Goal: Task Accomplishment & Management: Use online tool/utility

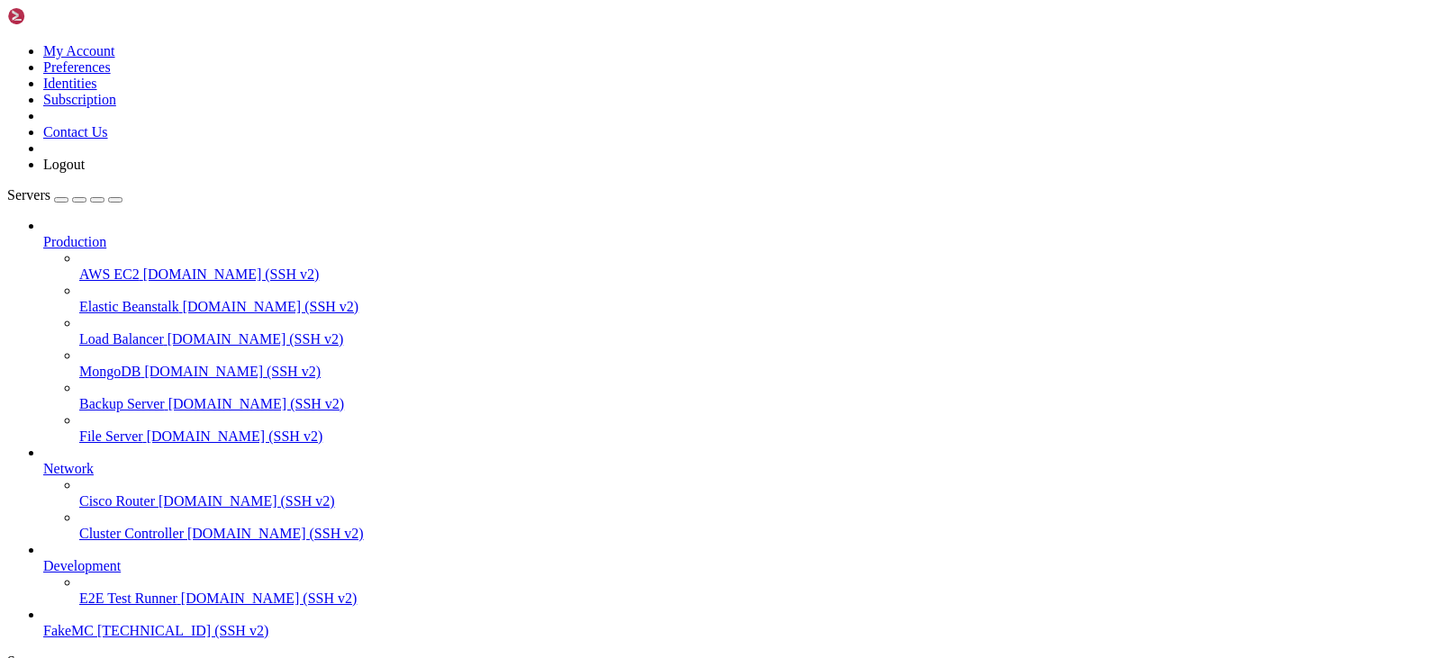
scroll to position [68, 0]
click at [94, 623] on span "FakeMC" at bounding box center [68, 630] width 50 height 15
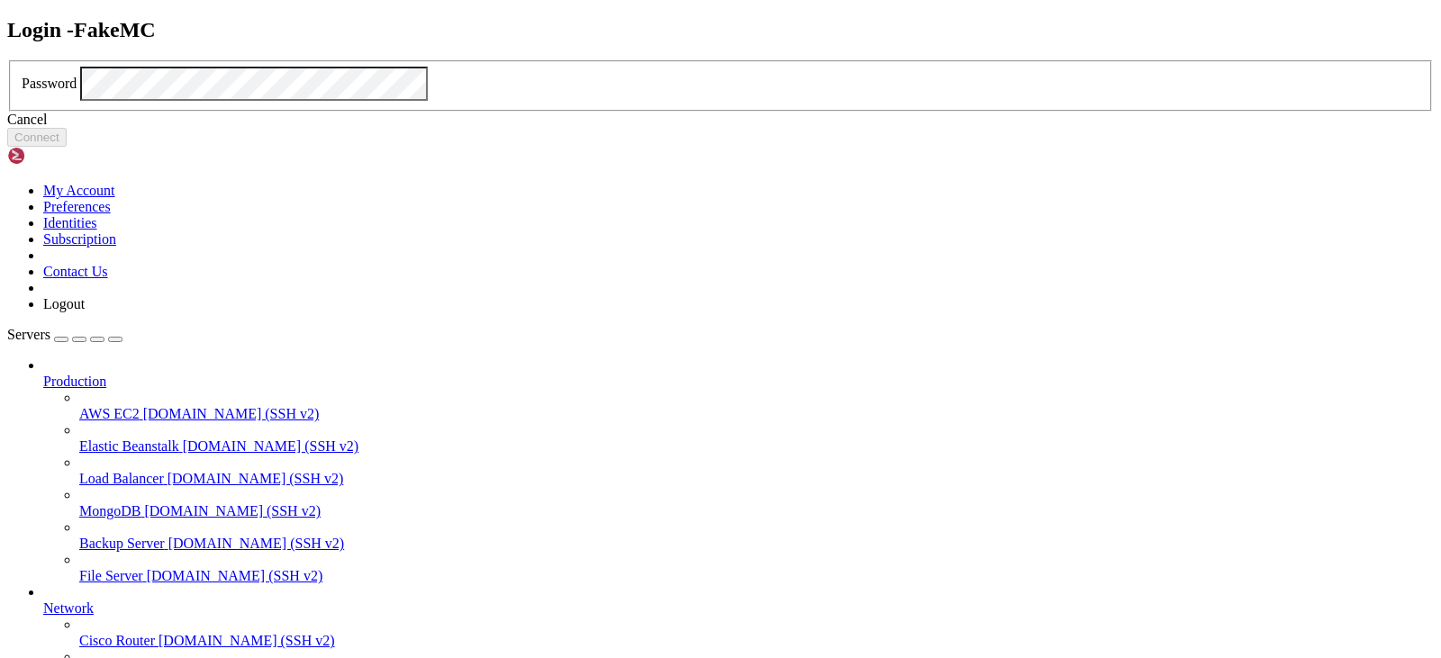
click at [739, 128] on div "Cancel" at bounding box center [720, 120] width 1427 height 16
click at [67, 147] on button "Connect" at bounding box center [36, 137] width 59 height 19
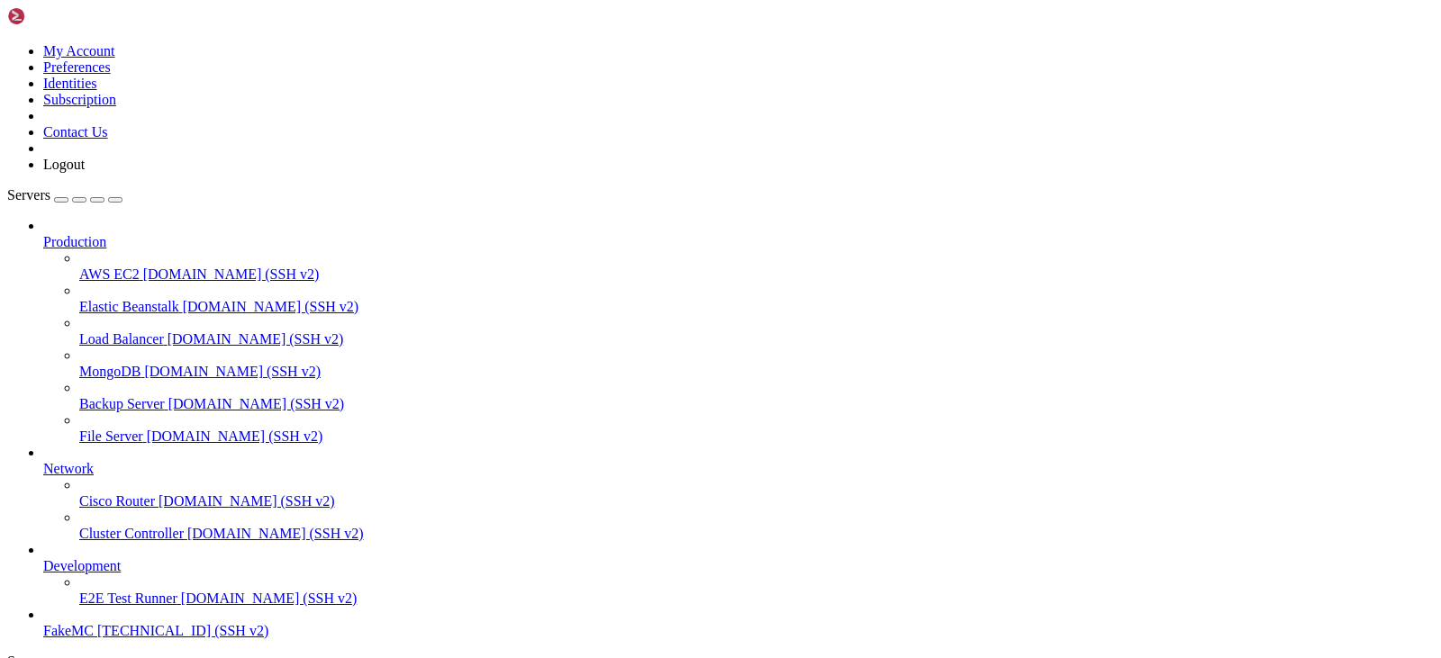
click at [68, 197] on button "button" at bounding box center [61, 199] width 14 height 5
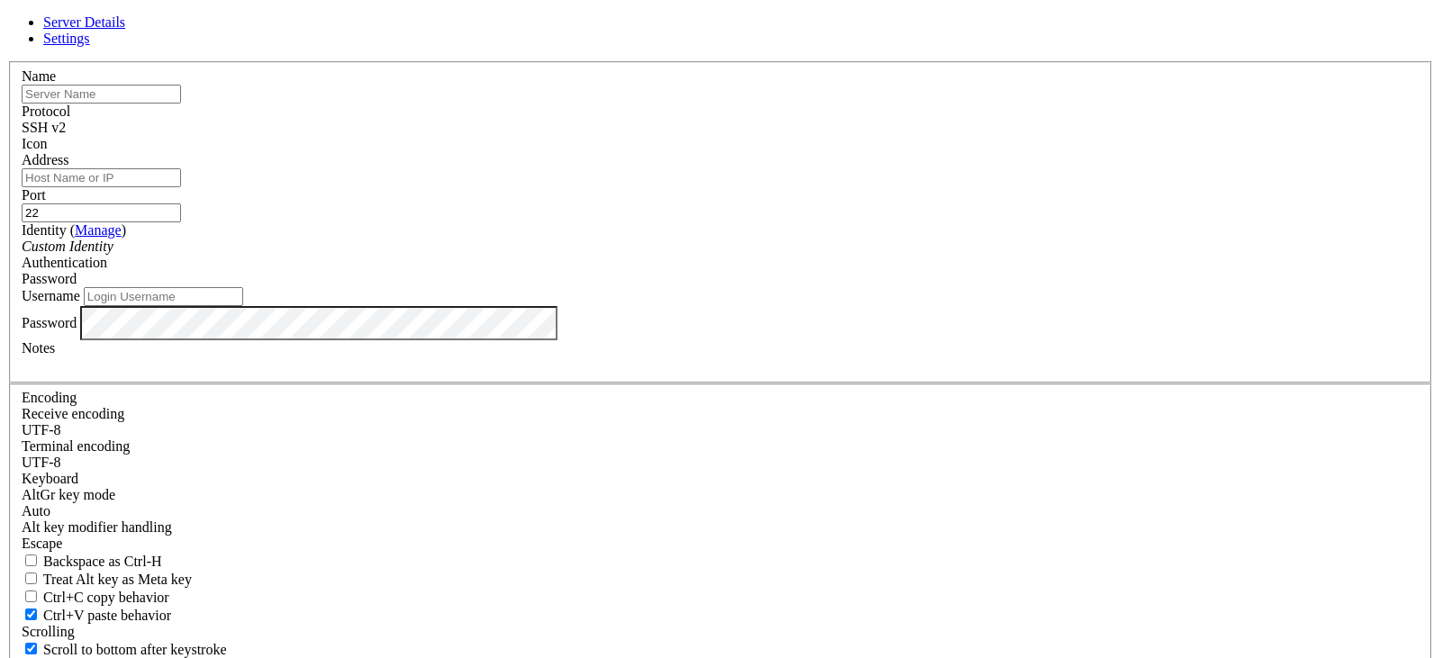
click at [181, 104] on input "text" at bounding box center [101, 94] width 159 height 19
type input "FakeMC"
click at [126, 238] on label "Identity ( Manage )" at bounding box center [74, 229] width 104 height 15
click at [181, 187] on input "Address" at bounding box center [101, 177] width 159 height 19
type input "r"
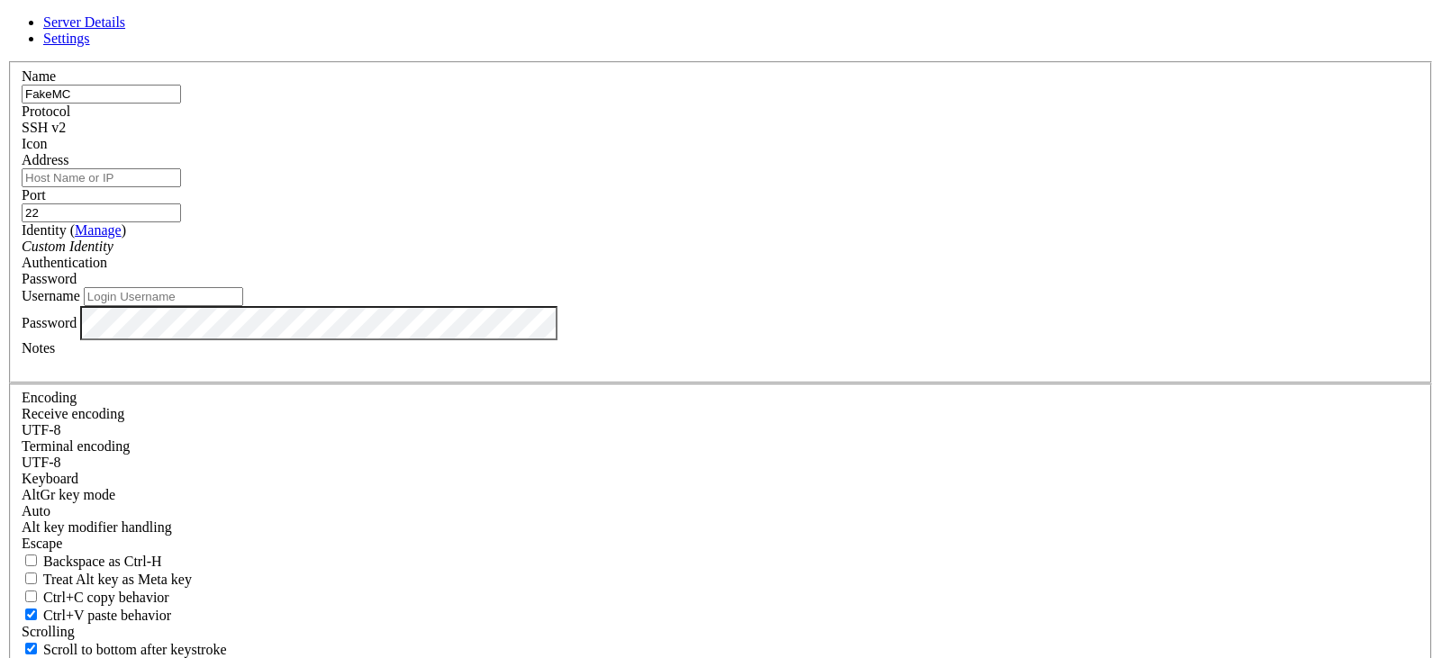
click at [243, 306] on input "Username" at bounding box center [163, 296] width 159 height 19
type input "root"
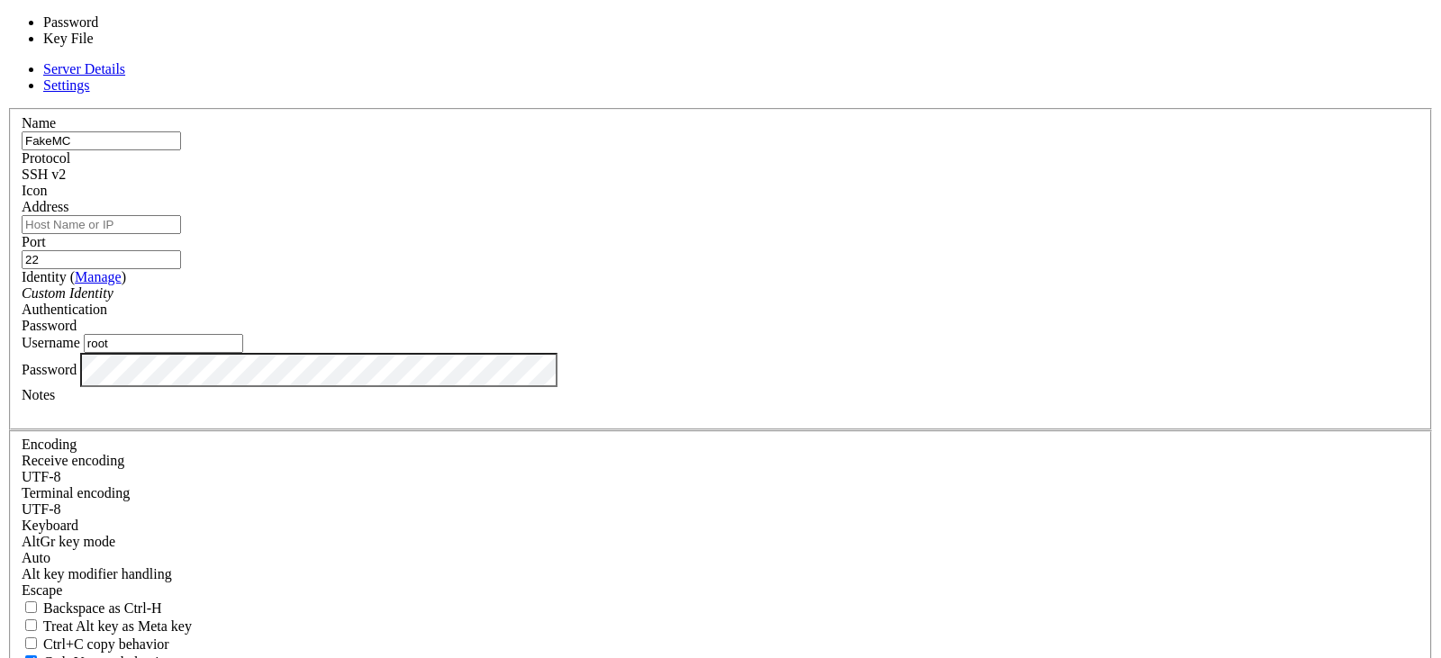
click at [821, 318] on div "Password" at bounding box center [721, 326] width 1398 height 16
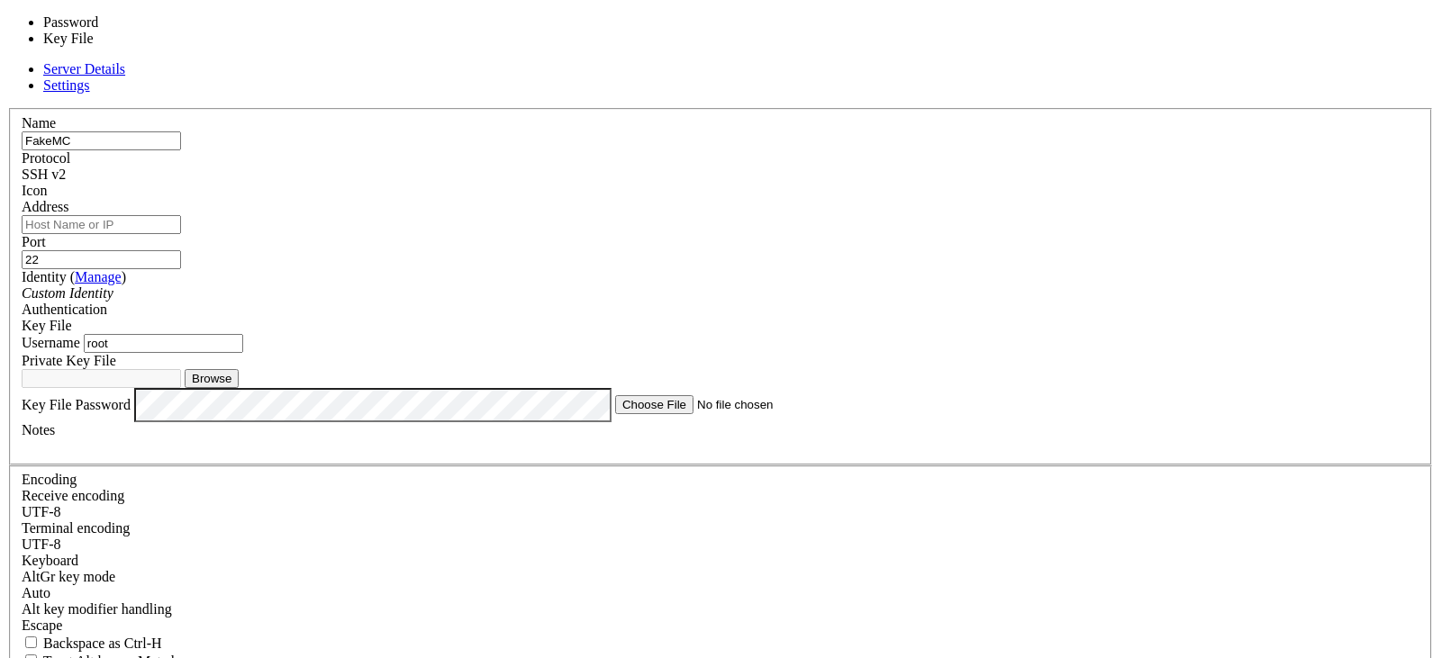
click at [841, 318] on div "Key File" at bounding box center [721, 326] width 1398 height 16
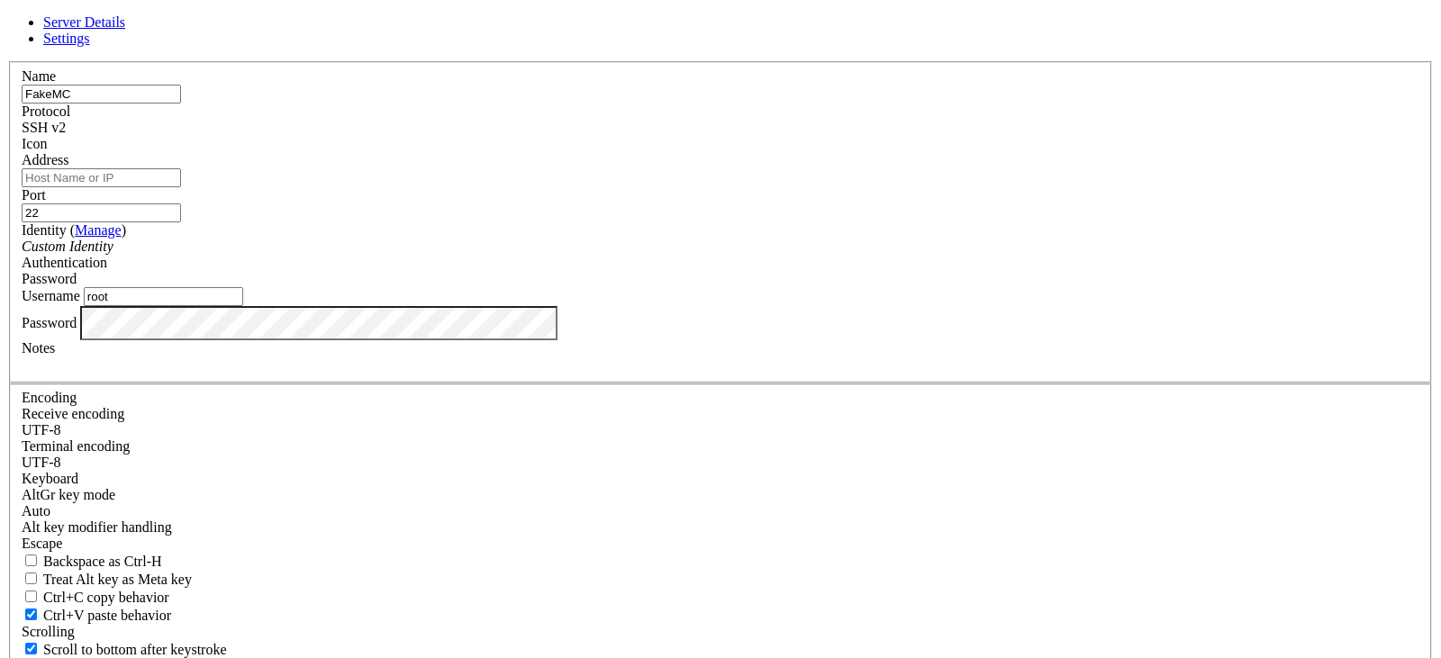
click at [22, 152] on span at bounding box center [22, 152] width 0 height 0
click at [846, 136] on div "SSH v2" at bounding box center [721, 128] width 1398 height 16
click at [826, 136] on div "SSH v1" at bounding box center [721, 128] width 1398 height 16
click at [827, 136] on div "SSH v2" at bounding box center [721, 128] width 1398 height 16
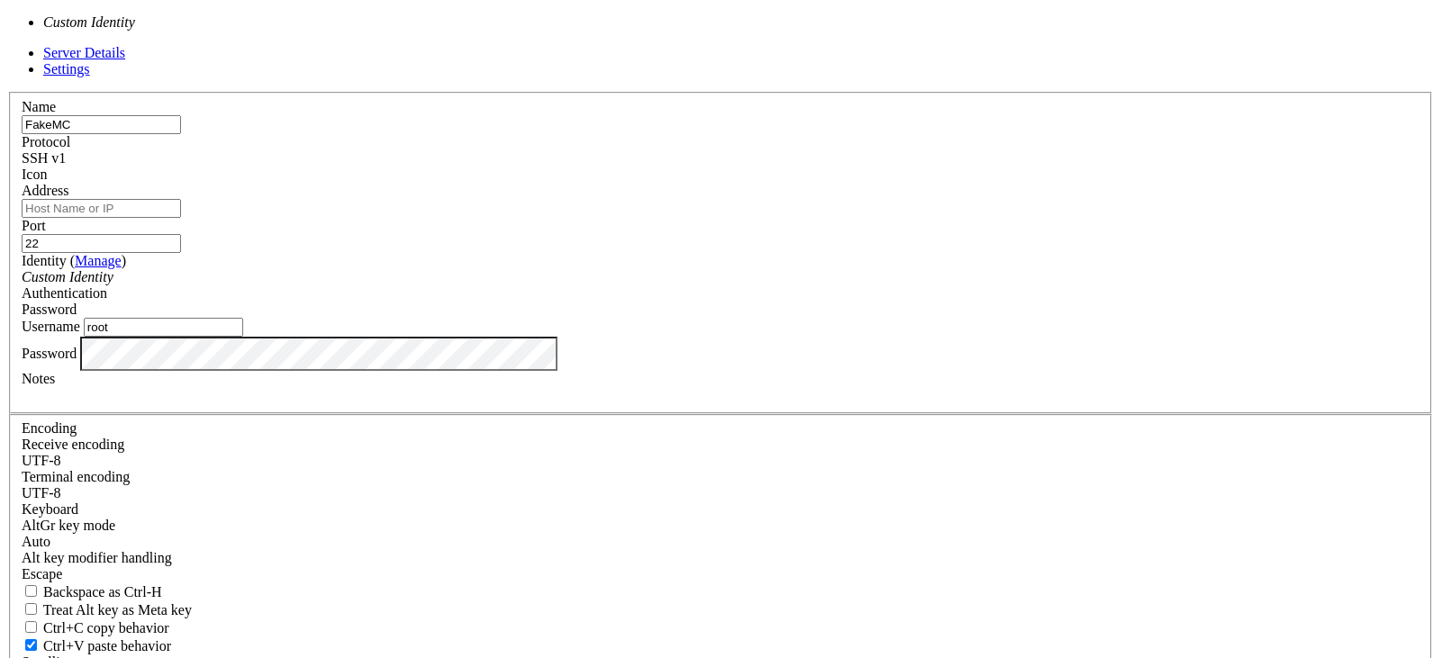
click at [586, 285] on div "Custom Identity" at bounding box center [721, 277] width 1398 height 16
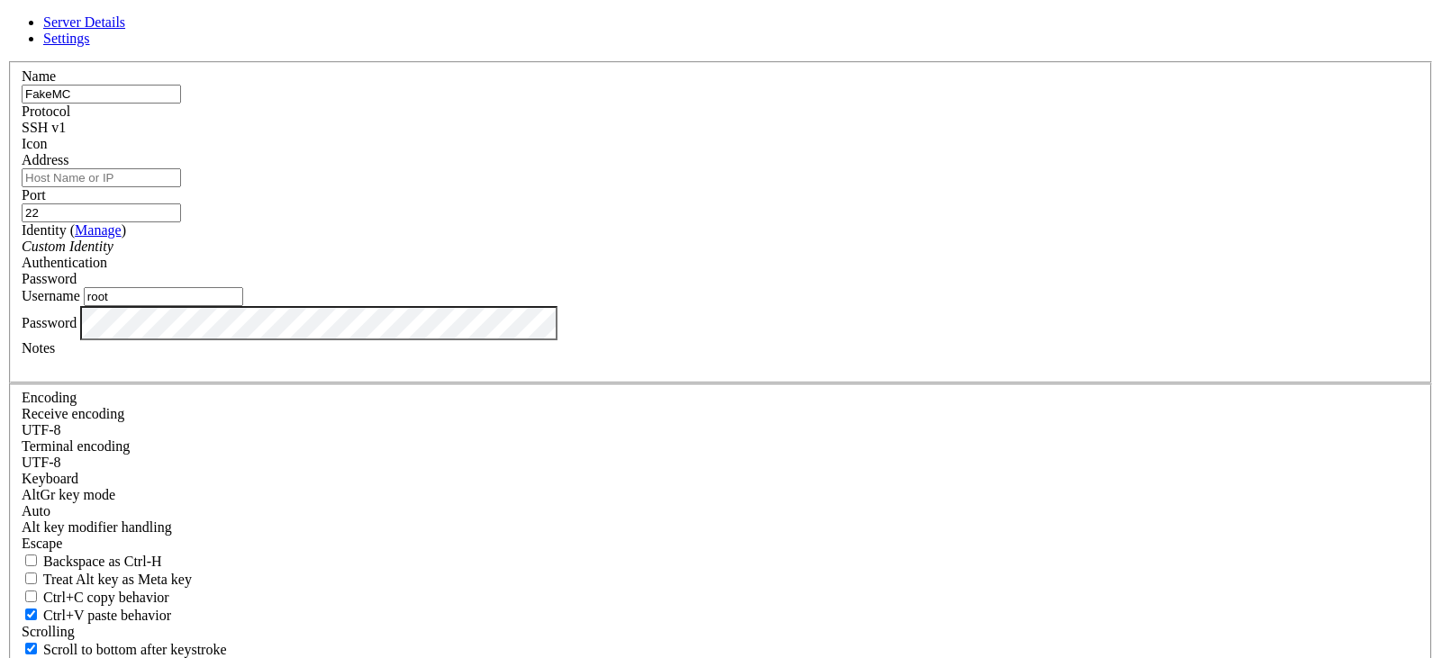
click at [181, 104] on input "FakeMC" at bounding box center [101, 94] width 159 height 19
type input "FakeM"
click at [80, 304] on label "Username" at bounding box center [51, 295] width 59 height 15
click at [243, 306] on input "root" at bounding box center [163, 296] width 159 height 19
click at [181, 187] on input "Address" at bounding box center [101, 177] width 159 height 19
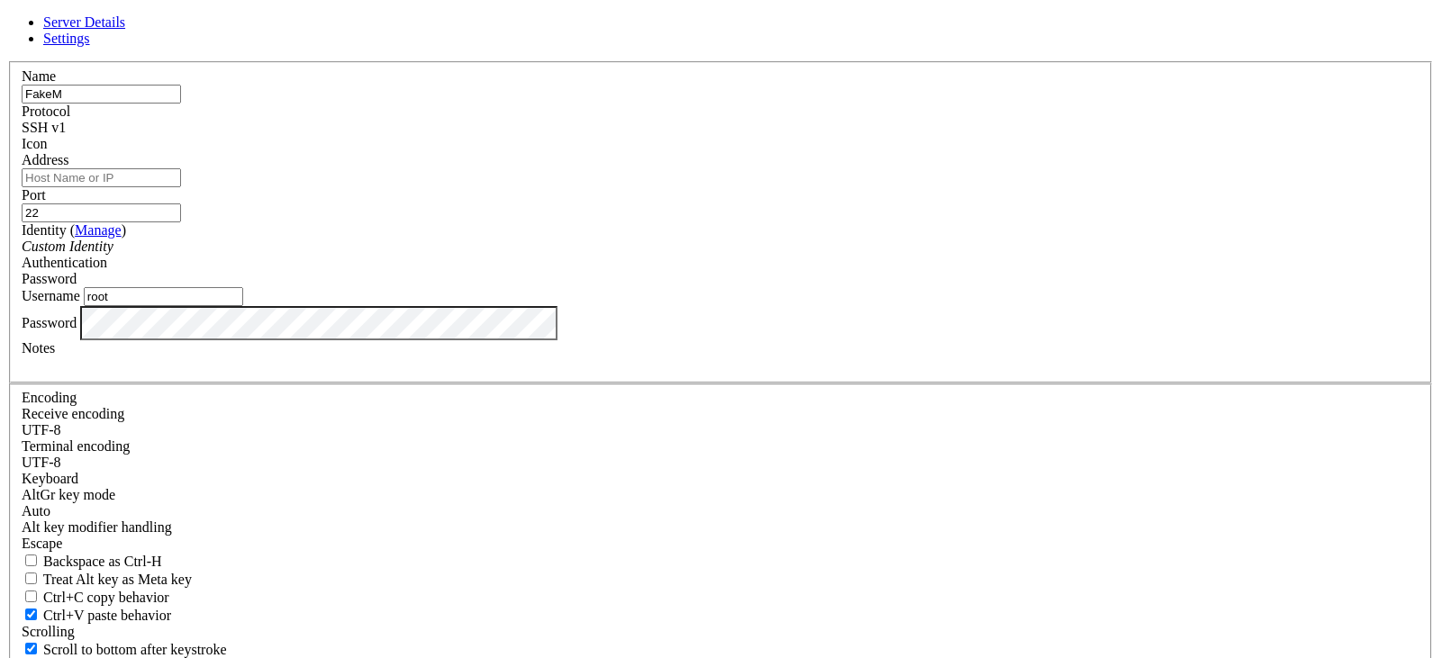
paste input "[URL][TECHNICAL_ID]"
click at [181, 187] on input "[URL][TECHNICAL_ID]" at bounding box center [101, 177] width 159 height 19
type input "[TECHNICAL_ID]"
click at [655, 373] on div at bounding box center [721, 365] width 1398 height 16
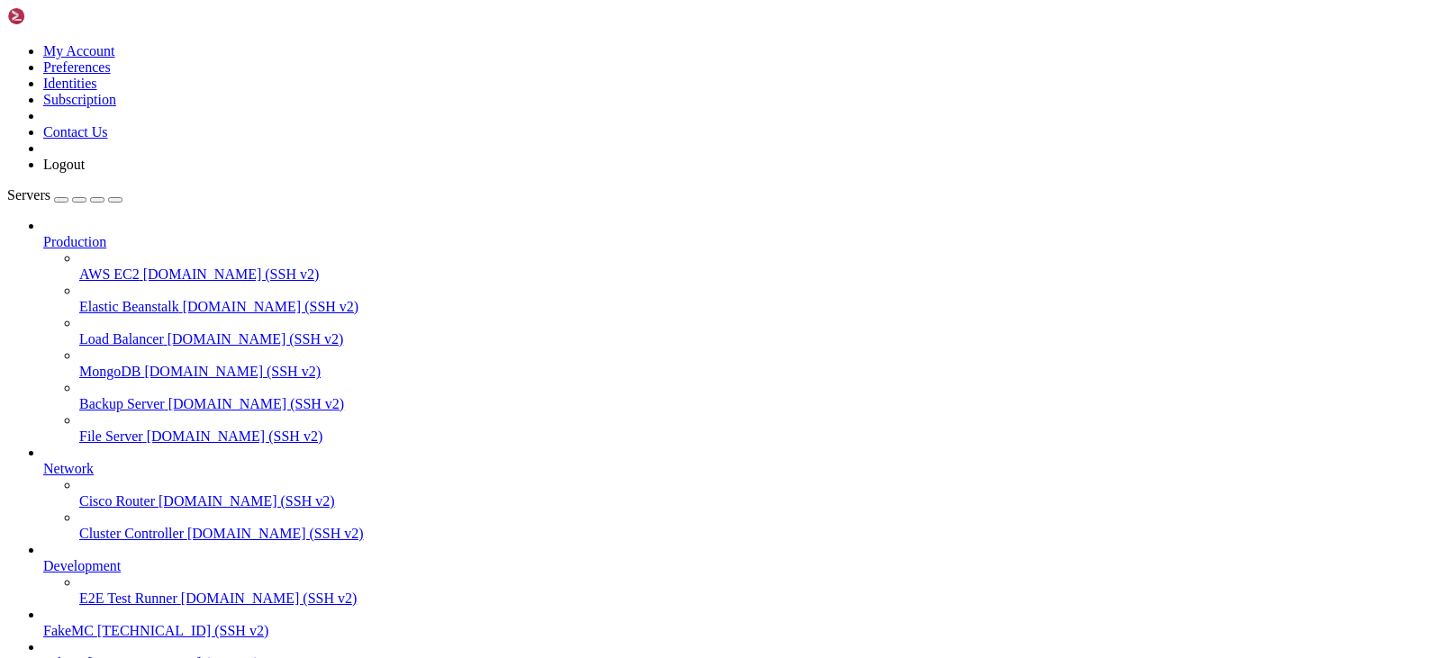
scroll to position [116, 0]
click at [84, 656] on span "FakeM" at bounding box center [63, 663] width 41 height 15
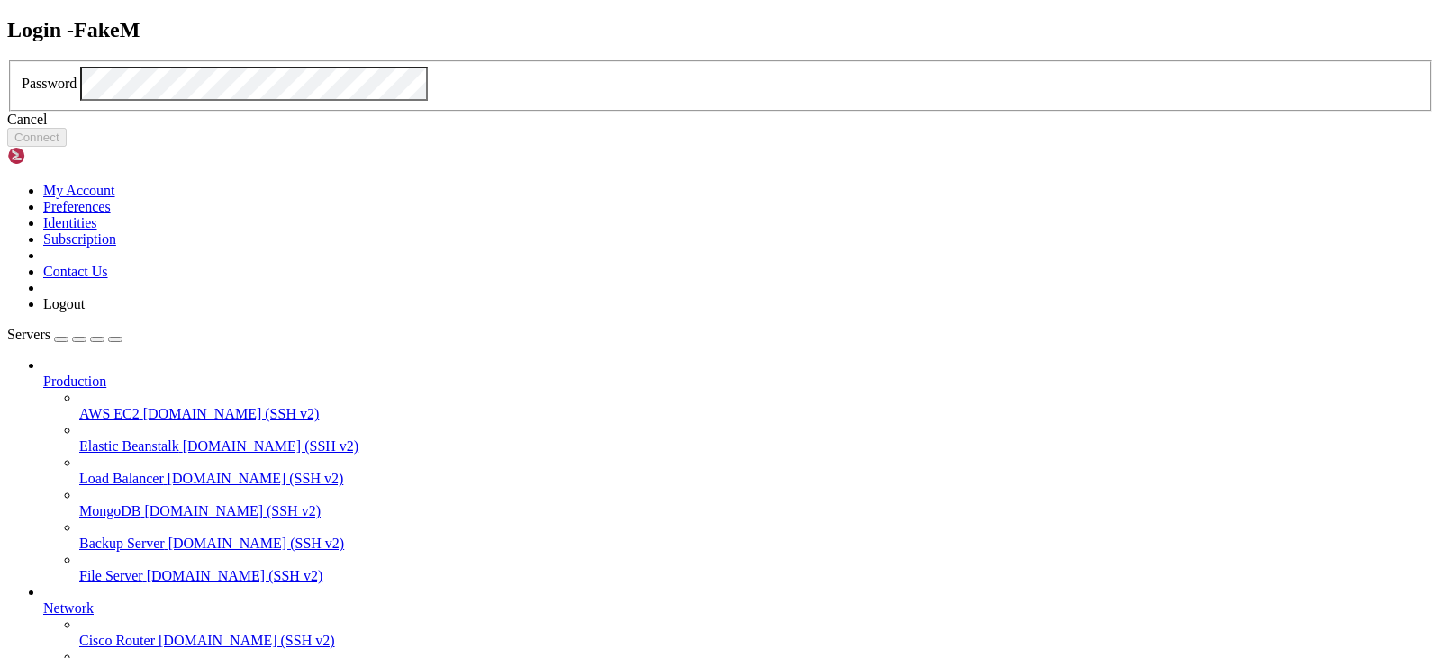
click at [763, 128] on div "Cancel" at bounding box center [720, 120] width 1427 height 16
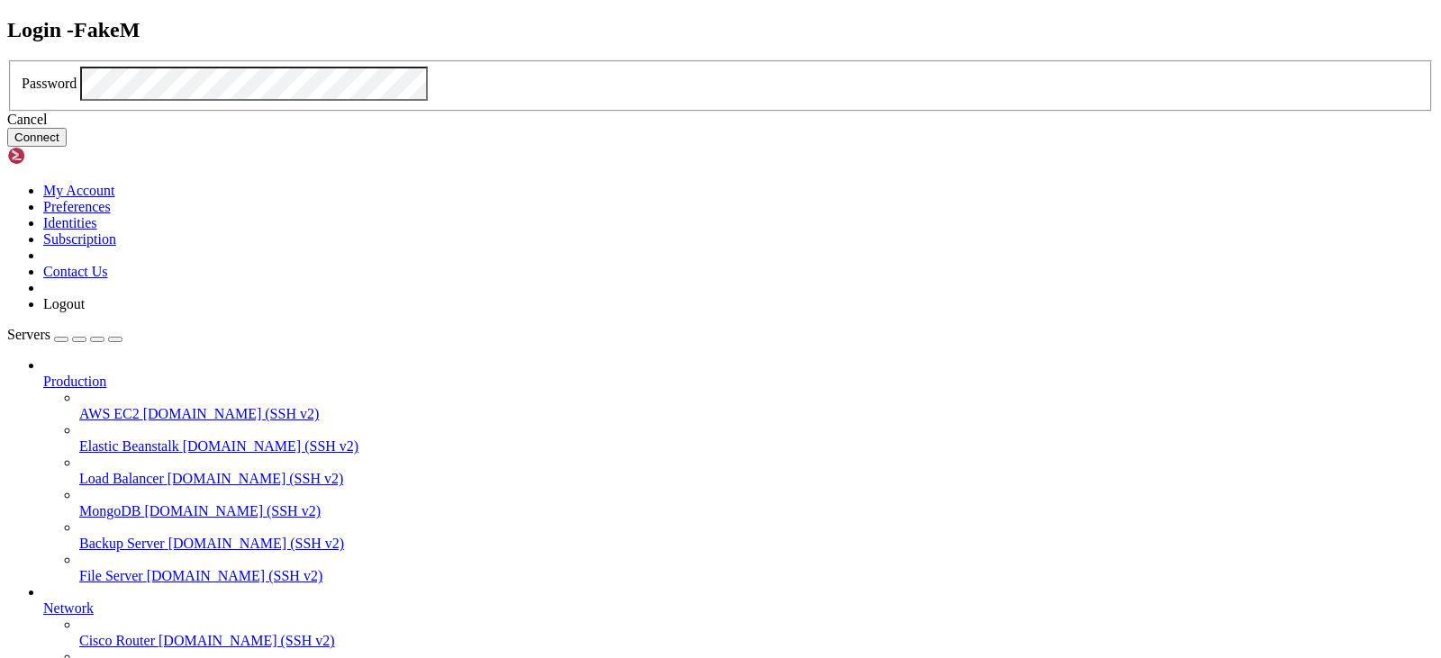
click at [67, 147] on button "Connect" at bounding box center [36, 137] width 59 height 19
